Goal: Task Accomplishment & Management: Manage account settings

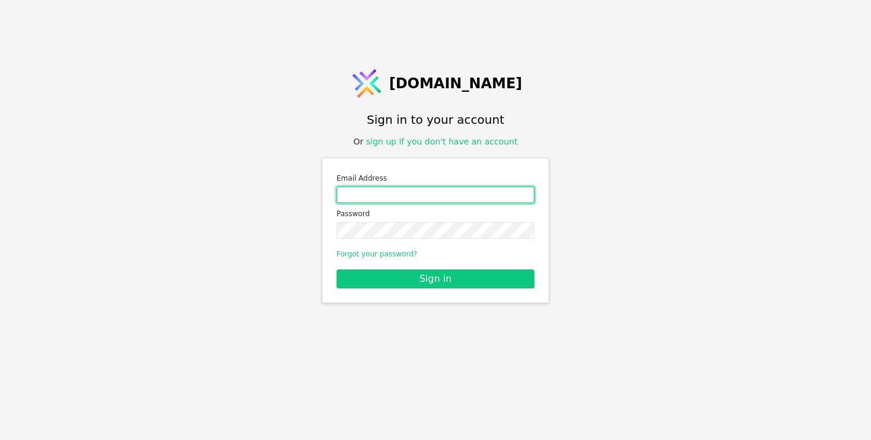
click at [399, 199] on input "Email address" at bounding box center [435, 195] width 198 height 17
type input "roman.svystun@gmail.com"
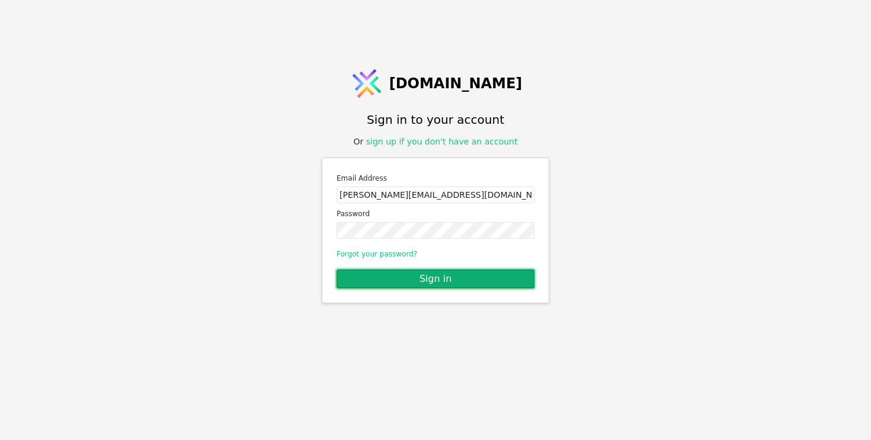
click at [396, 274] on button "Sign in" at bounding box center [435, 278] width 198 height 19
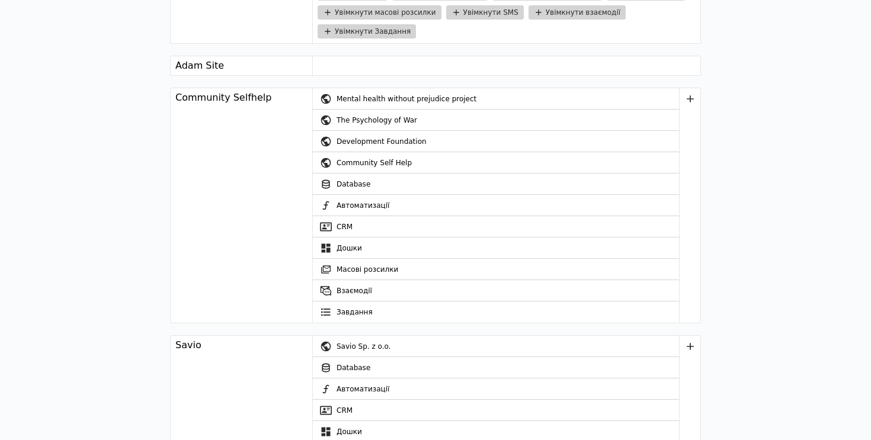
scroll to position [2117, 0]
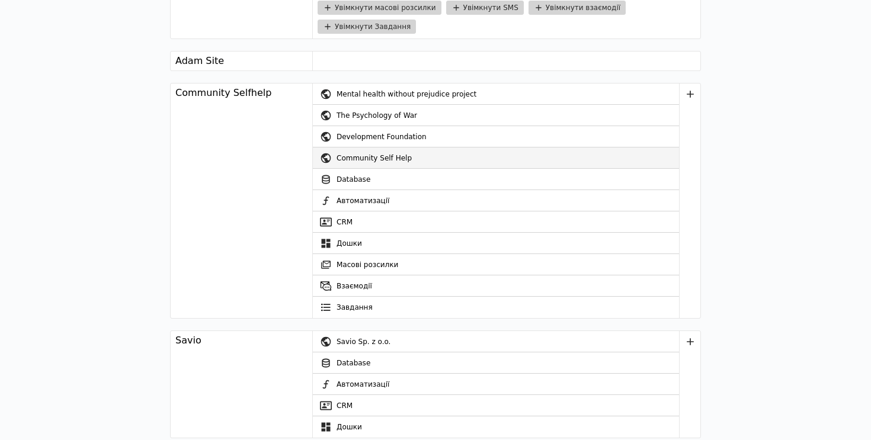
click at [351, 159] on div "Community Self Help" at bounding box center [507, 157] width 342 height 21
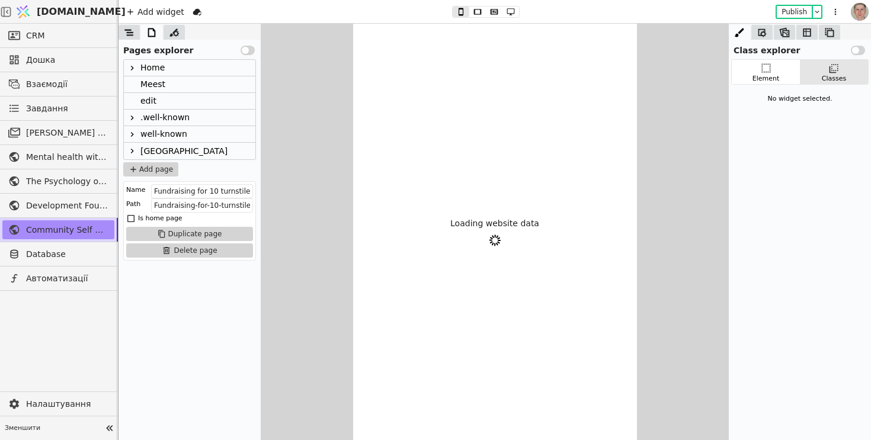
click at [154, 66] on div "Home" at bounding box center [152, 68] width 24 height 16
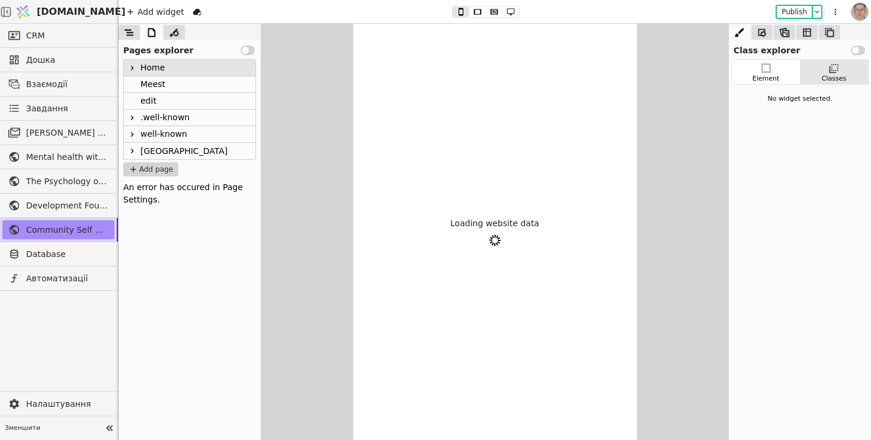
click at [131, 68] on icon at bounding box center [131, 67] width 9 height 9
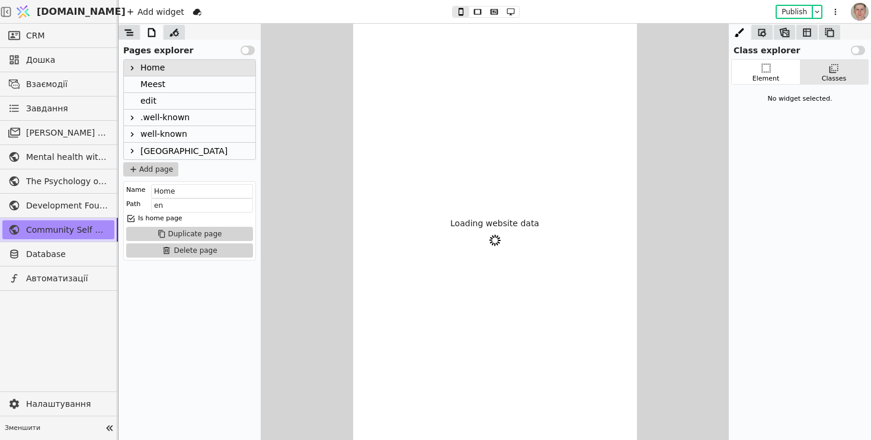
click at [248, 52] on button "Use setting" at bounding box center [247, 50] width 14 height 9
click at [246, 49] on button "Use setting" at bounding box center [247, 50] width 14 height 9
click at [208, 89] on div "Meest" at bounding box center [189, 84] width 131 height 17
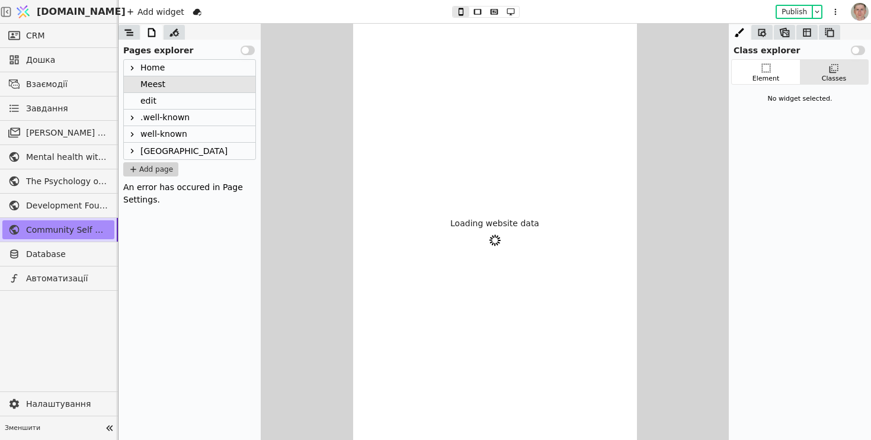
click at [201, 100] on div "edit" at bounding box center [189, 101] width 131 height 17
click at [201, 84] on div "Meest" at bounding box center [189, 84] width 131 height 17
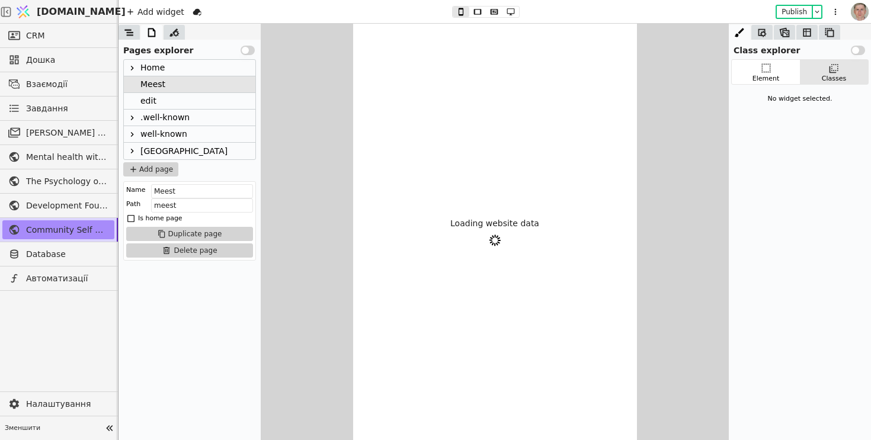
click at [171, 99] on div "edit" at bounding box center [189, 101] width 131 height 17
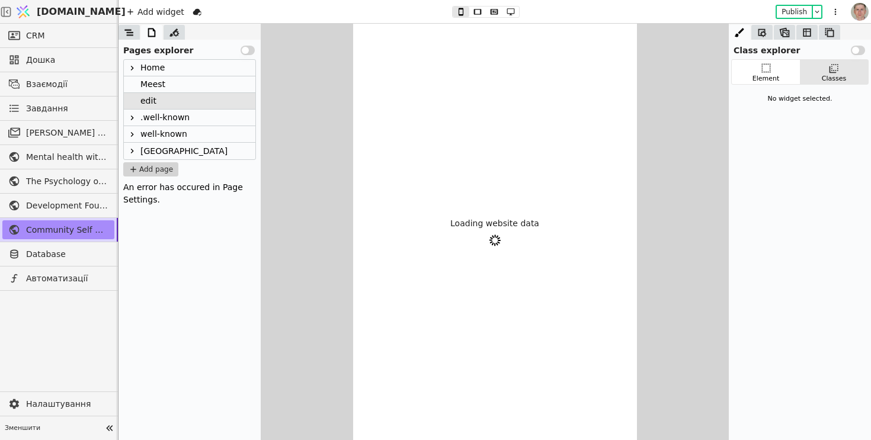
click at [166, 79] on div "Meest" at bounding box center [189, 84] width 131 height 17
click at [179, 66] on div "Home" at bounding box center [189, 68] width 131 height 17
click at [167, 118] on div ".well-known" at bounding box center [164, 118] width 49 height 16
click at [170, 149] on div "[GEOGRAPHIC_DATA]" at bounding box center [183, 151] width 87 height 17
